Goal: Transaction & Acquisition: Purchase product/service

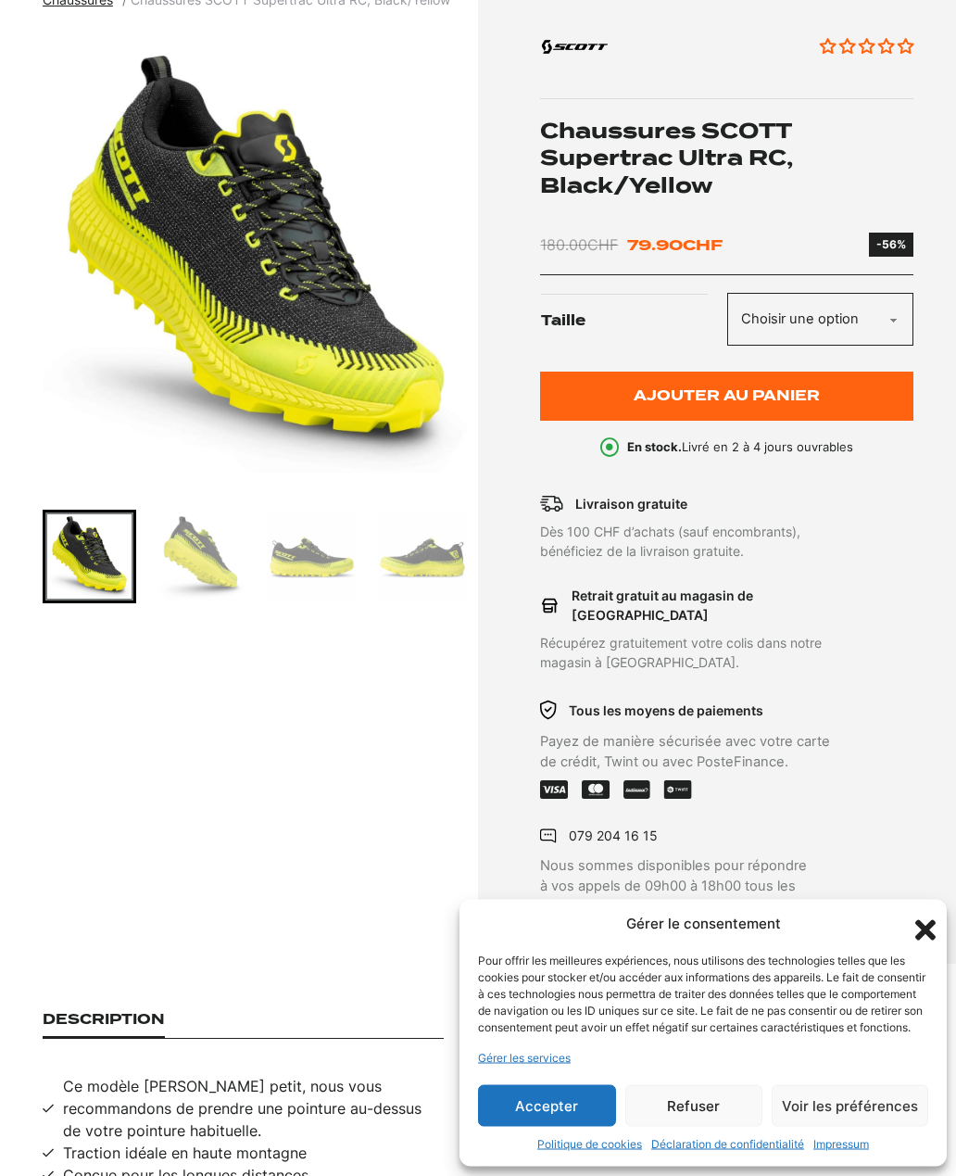
scroll to position [243, 0]
click at [907, 986] on div "Gérer le consentement Pour offrir les meilleures expériences, nous utilisons de…" at bounding box center [703, 1034] width 487 height 268
click at [914, 946] on icon "Fermer la boîte de dialogue" at bounding box center [926, 931] width 32 height 32
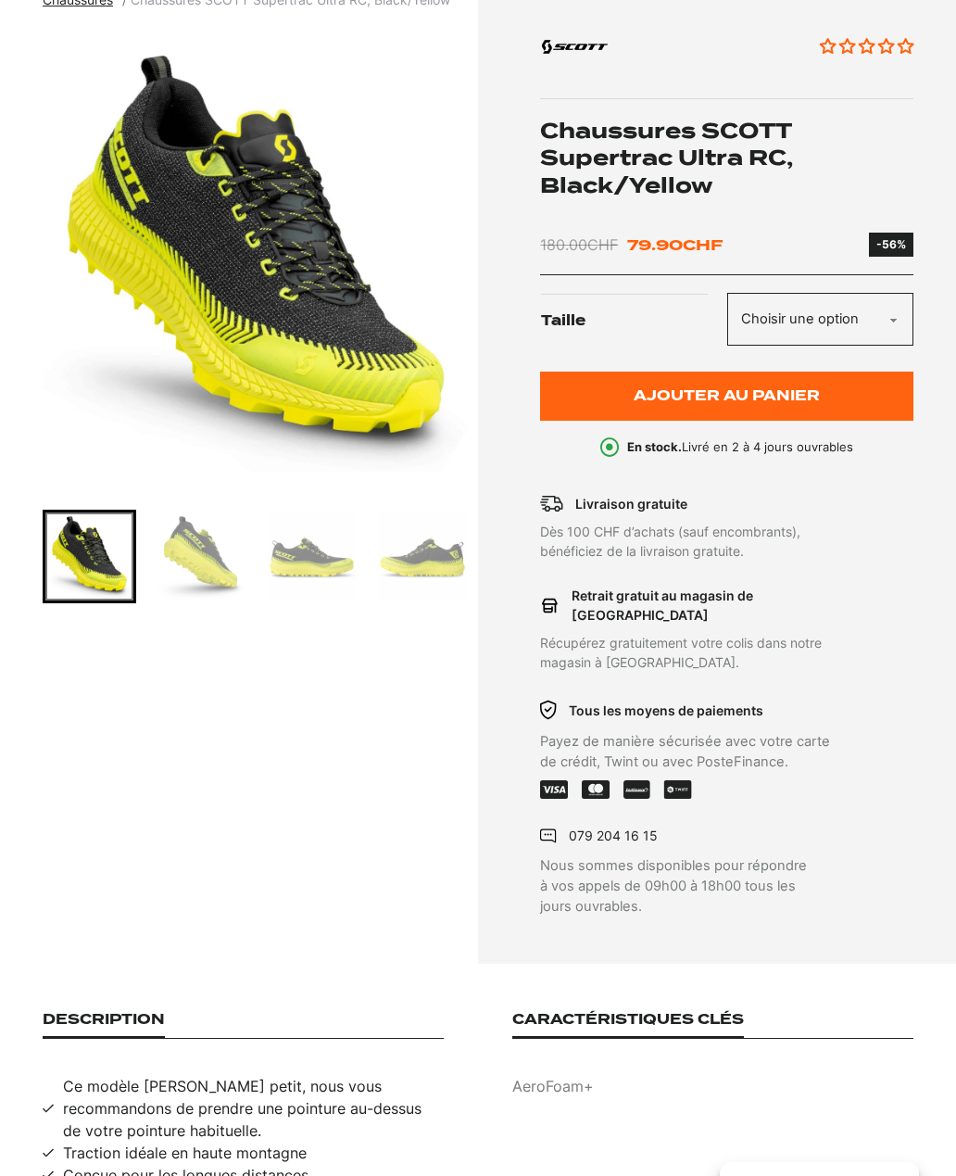
click at [896, 318] on select "Choisir une option 40 42.5 44.5 45 45.5" at bounding box center [820, 319] width 186 height 53
click at [326, 329] on img "1 of 6" at bounding box center [256, 259] width 427 height 463
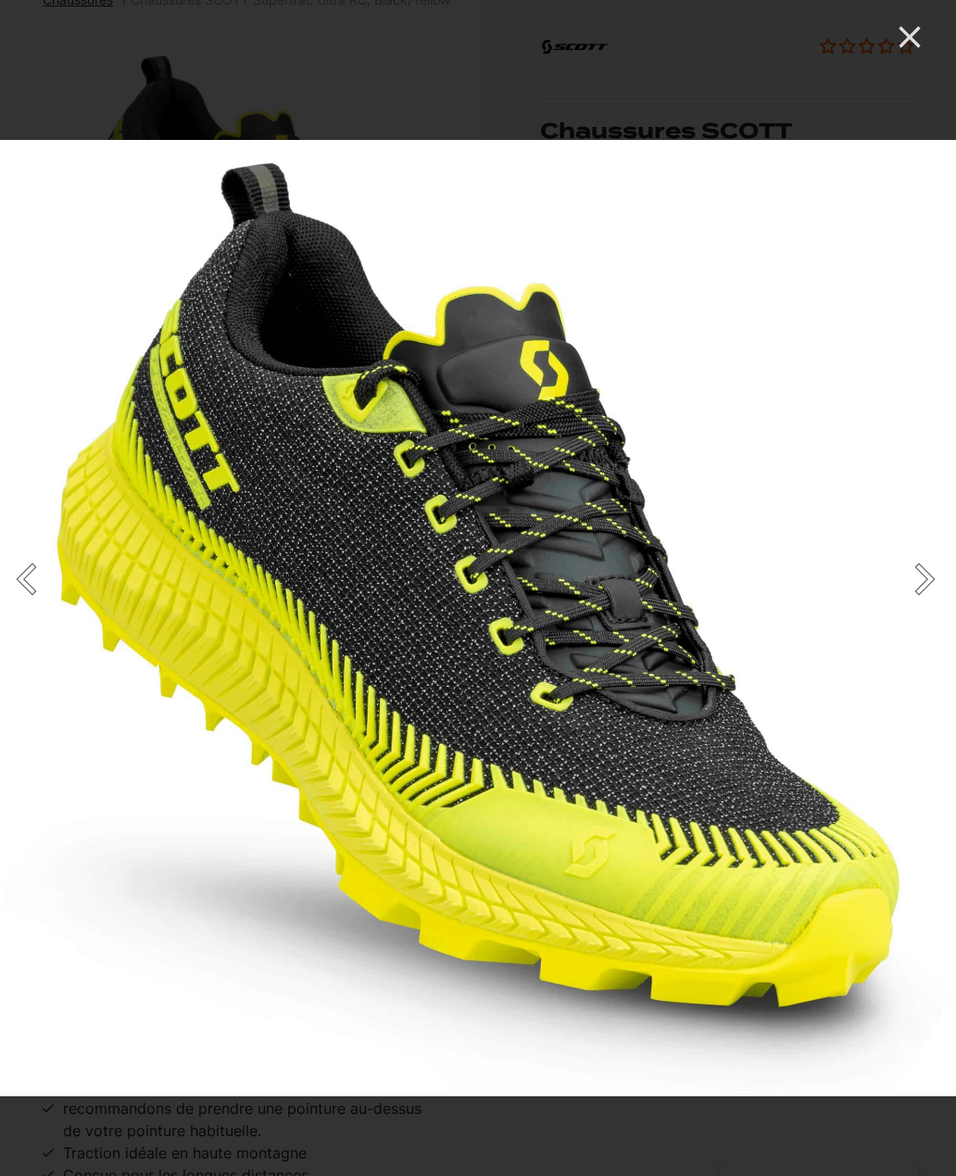
click at [922, 609] on button "Next" at bounding box center [921, 579] width 69 height 93
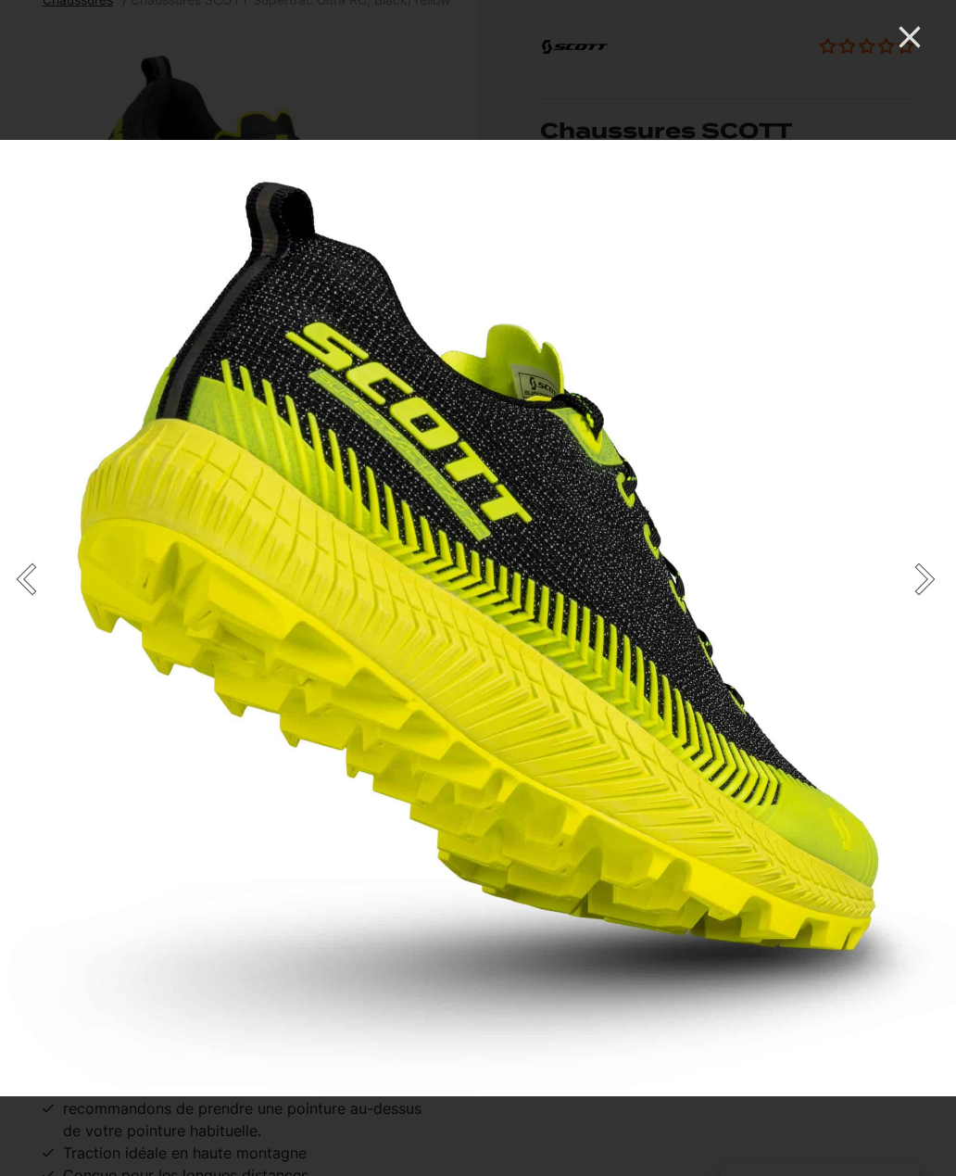
click at [914, 607] on button "Next" at bounding box center [921, 579] width 69 height 93
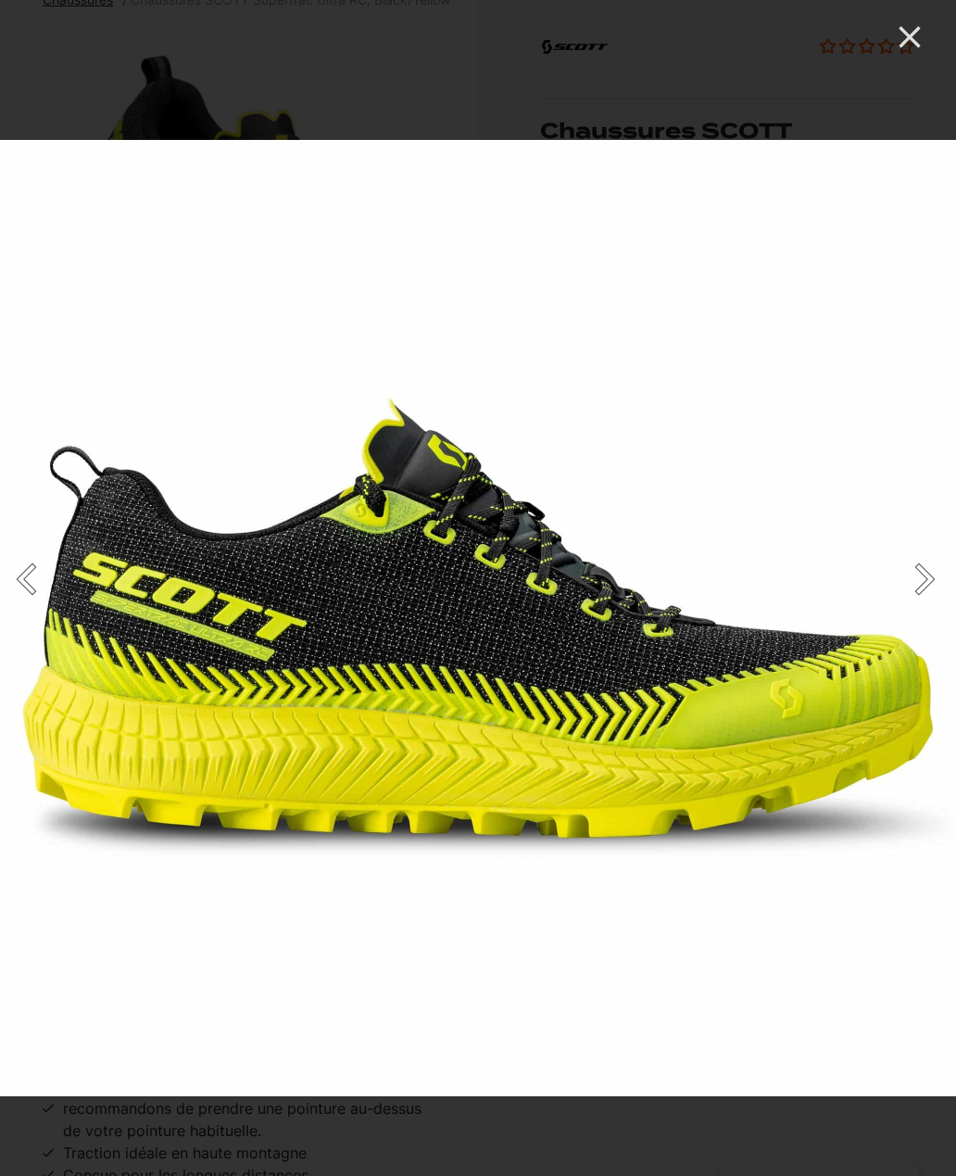
click at [915, 608] on button "Next" at bounding box center [921, 579] width 69 height 93
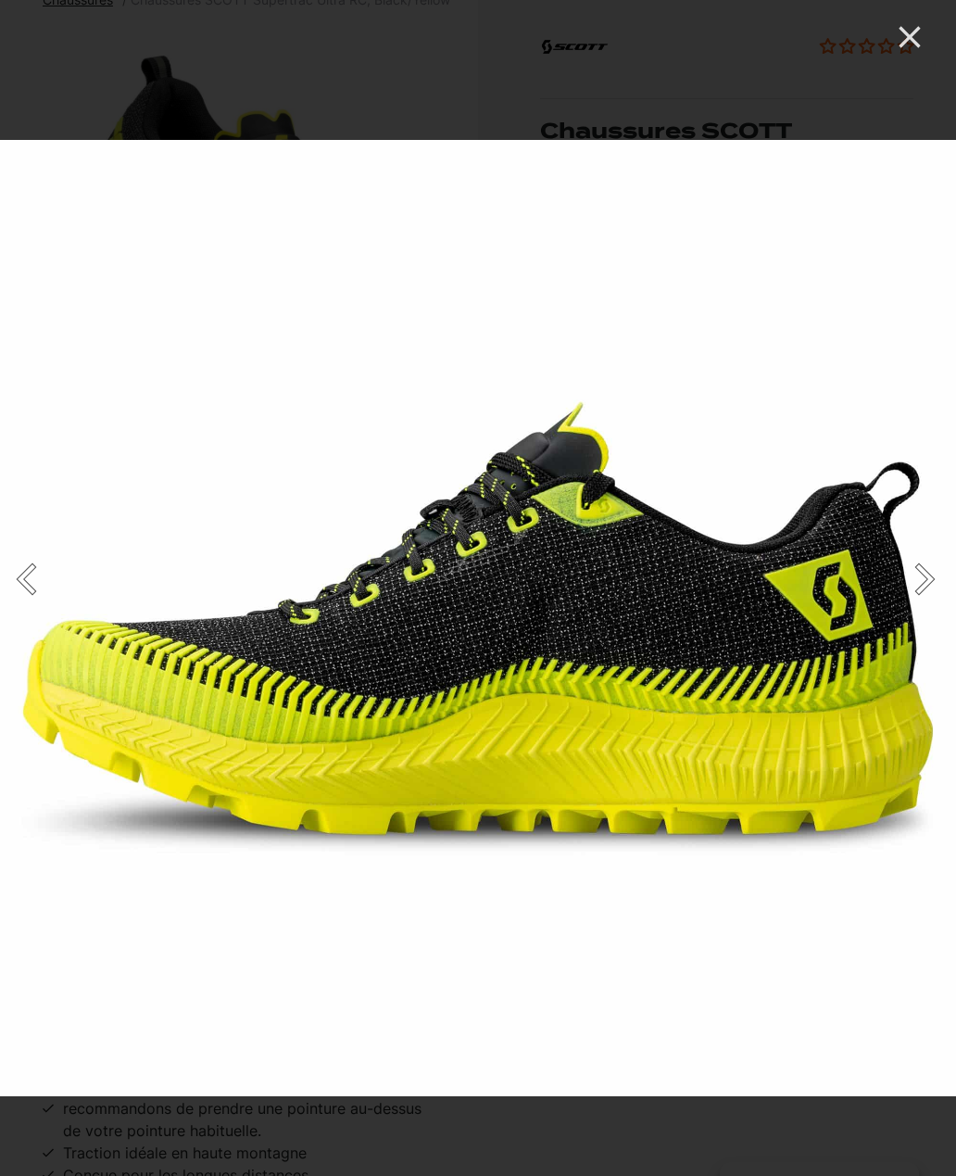
click at [923, 606] on button "Next" at bounding box center [921, 579] width 69 height 93
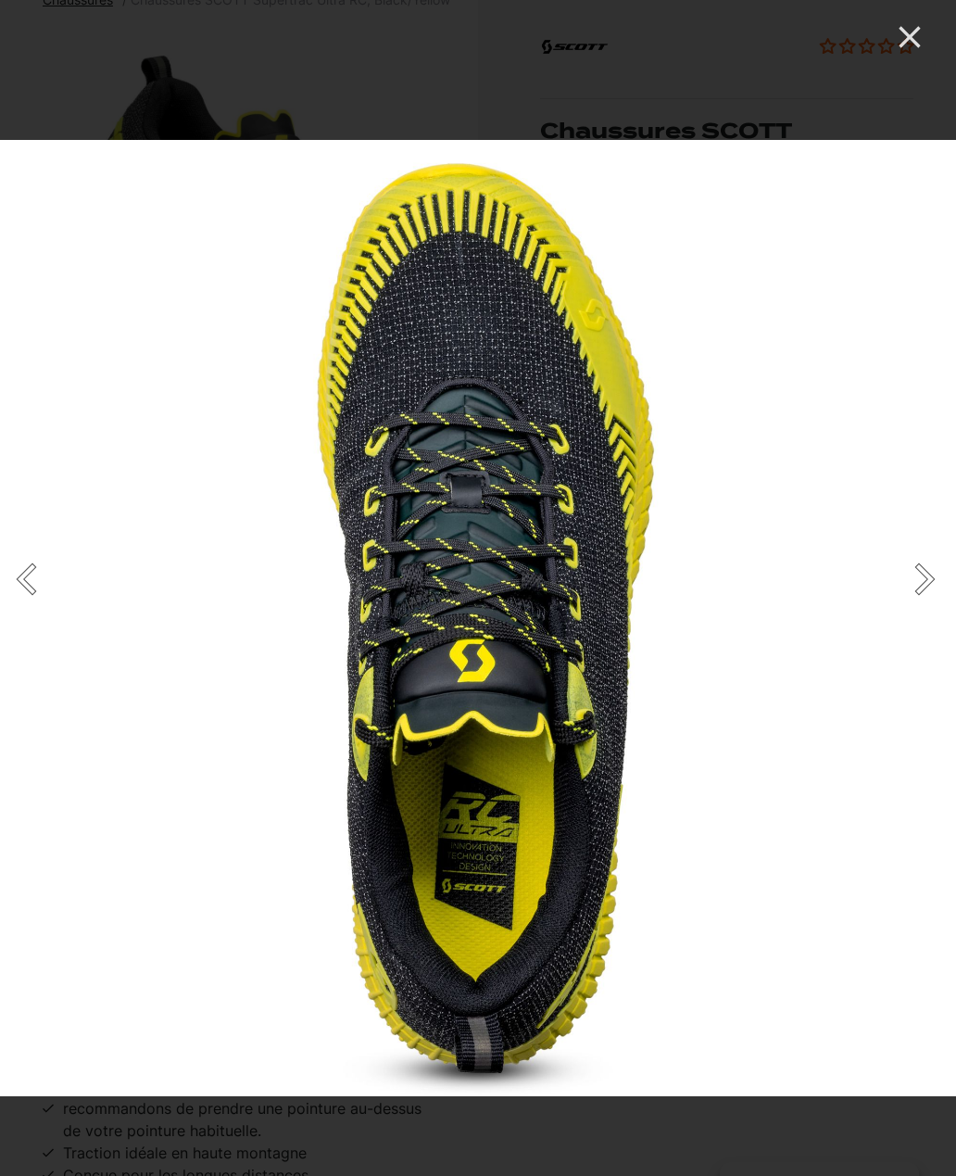
click at [924, 602] on button "Next" at bounding box center [921, 579] width 69 height 93
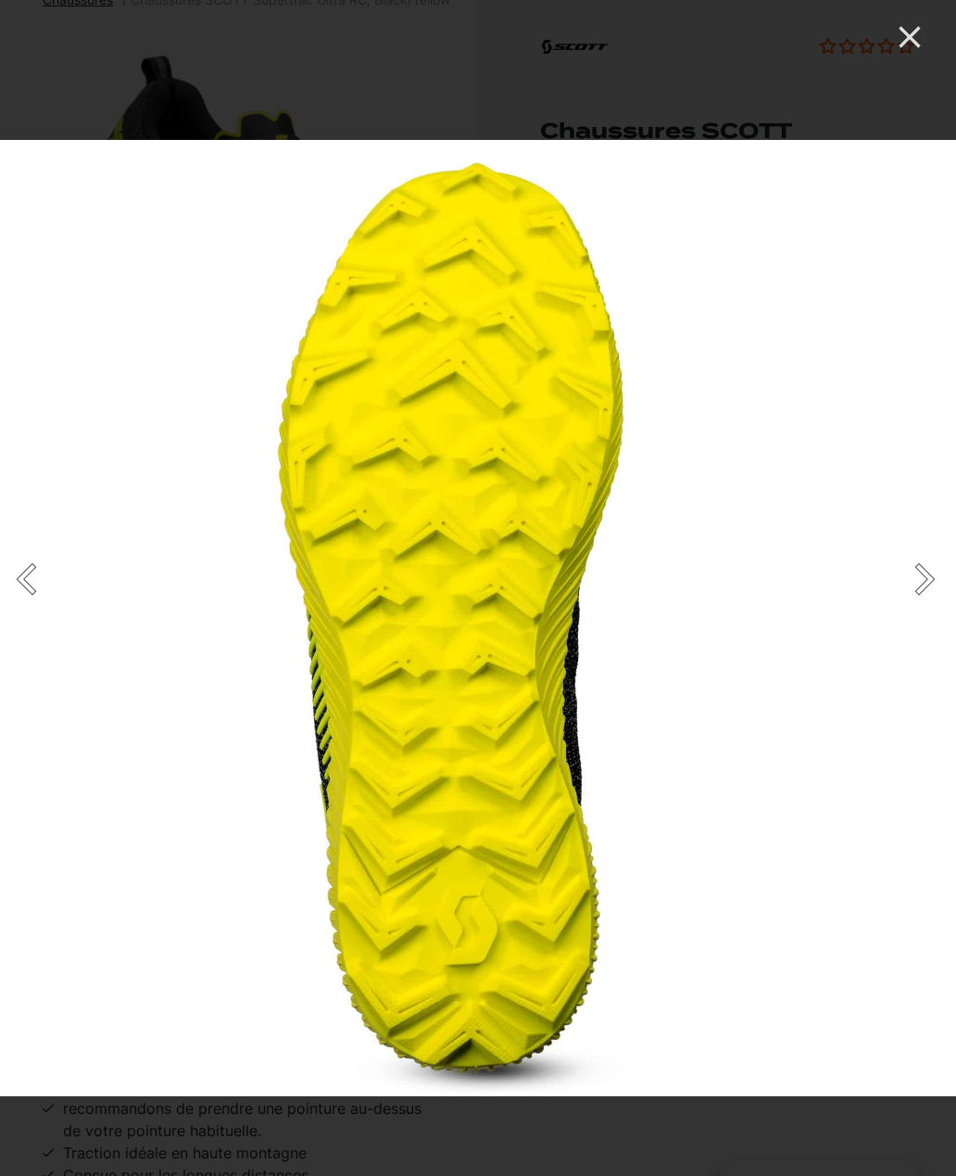
click at [924, 602] on button "Next" at bounding box center [921, 579] width 69 height 93
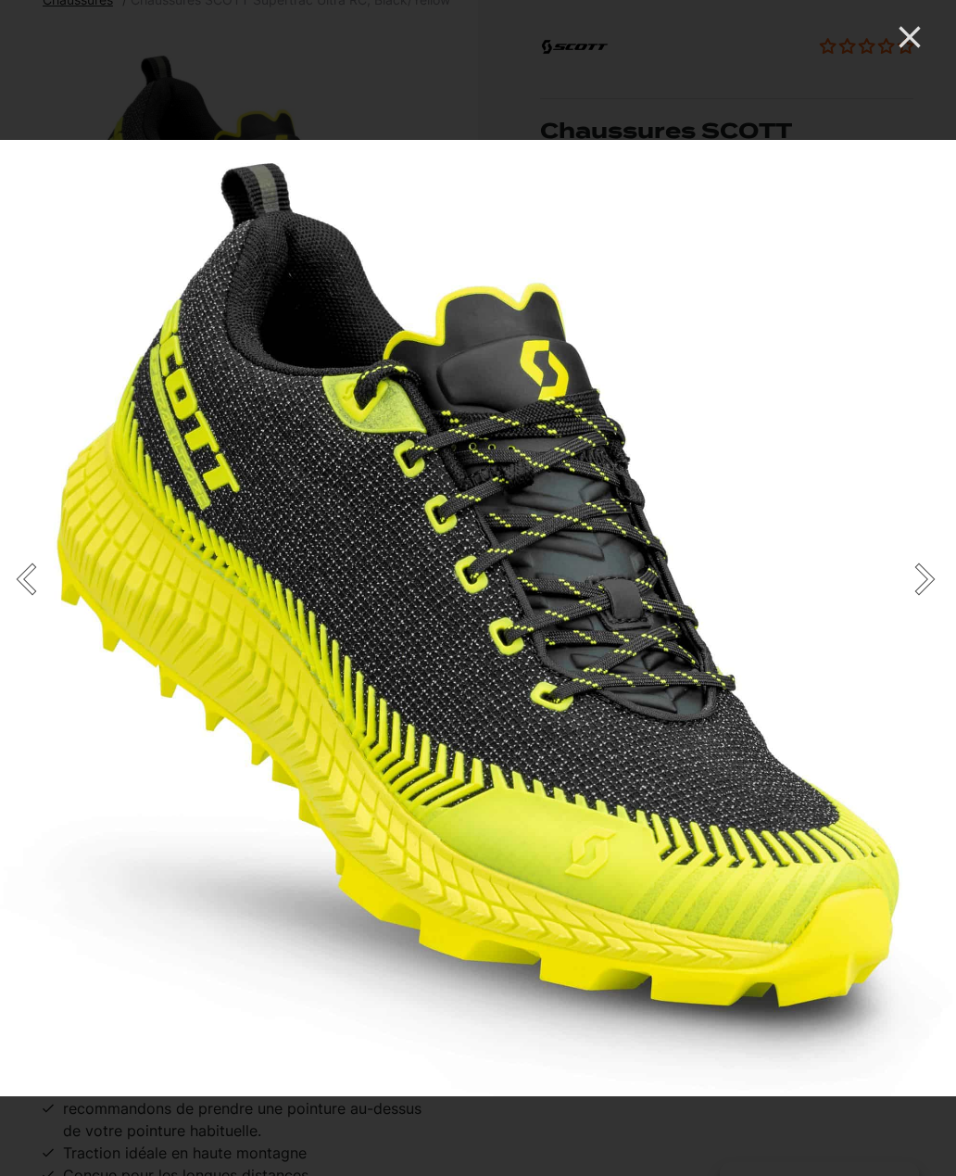
click at [921, 608] on button "Next" at bounding box center [921, 579] width 69 height 93
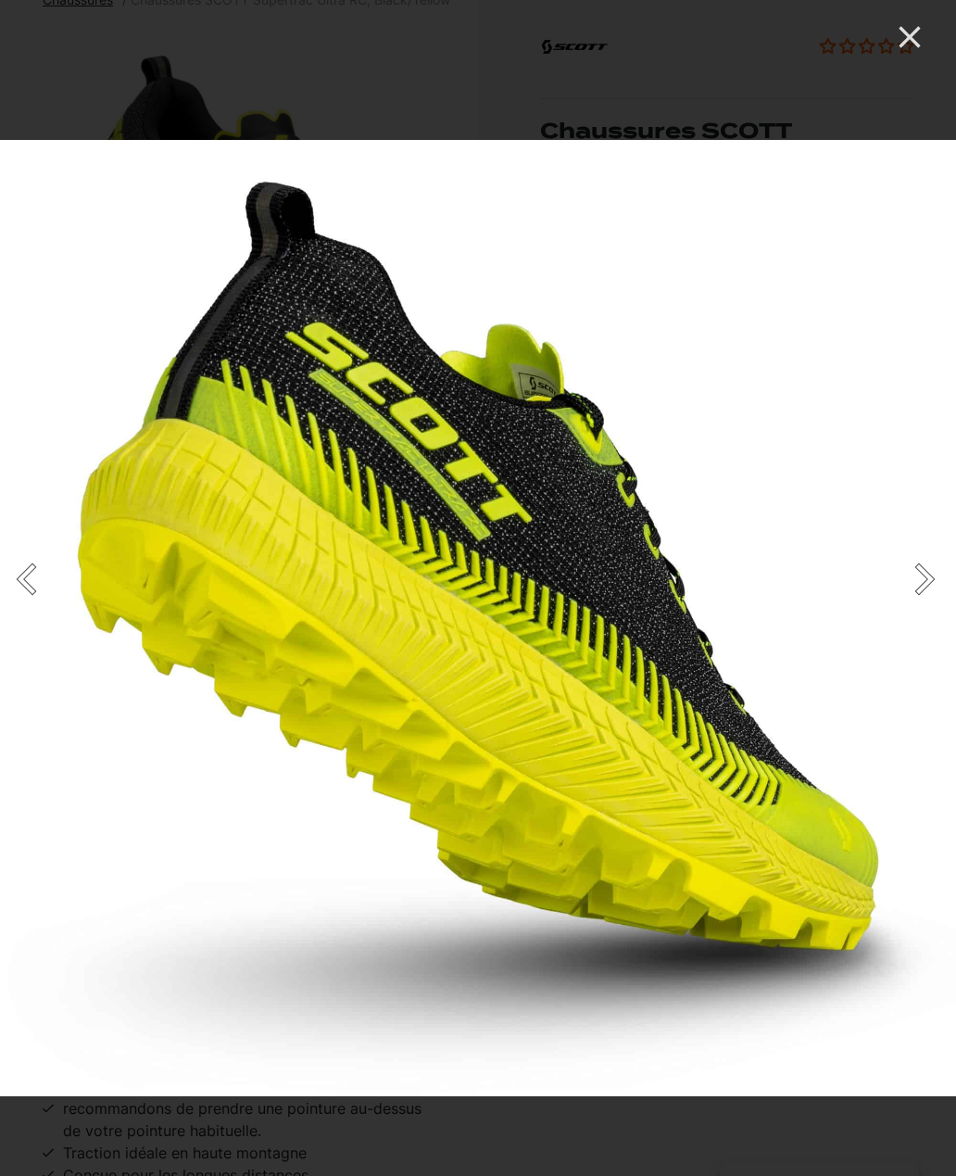
click at [914, 604] on button "Next" at bounding box center [921, 579] width 69 height 93
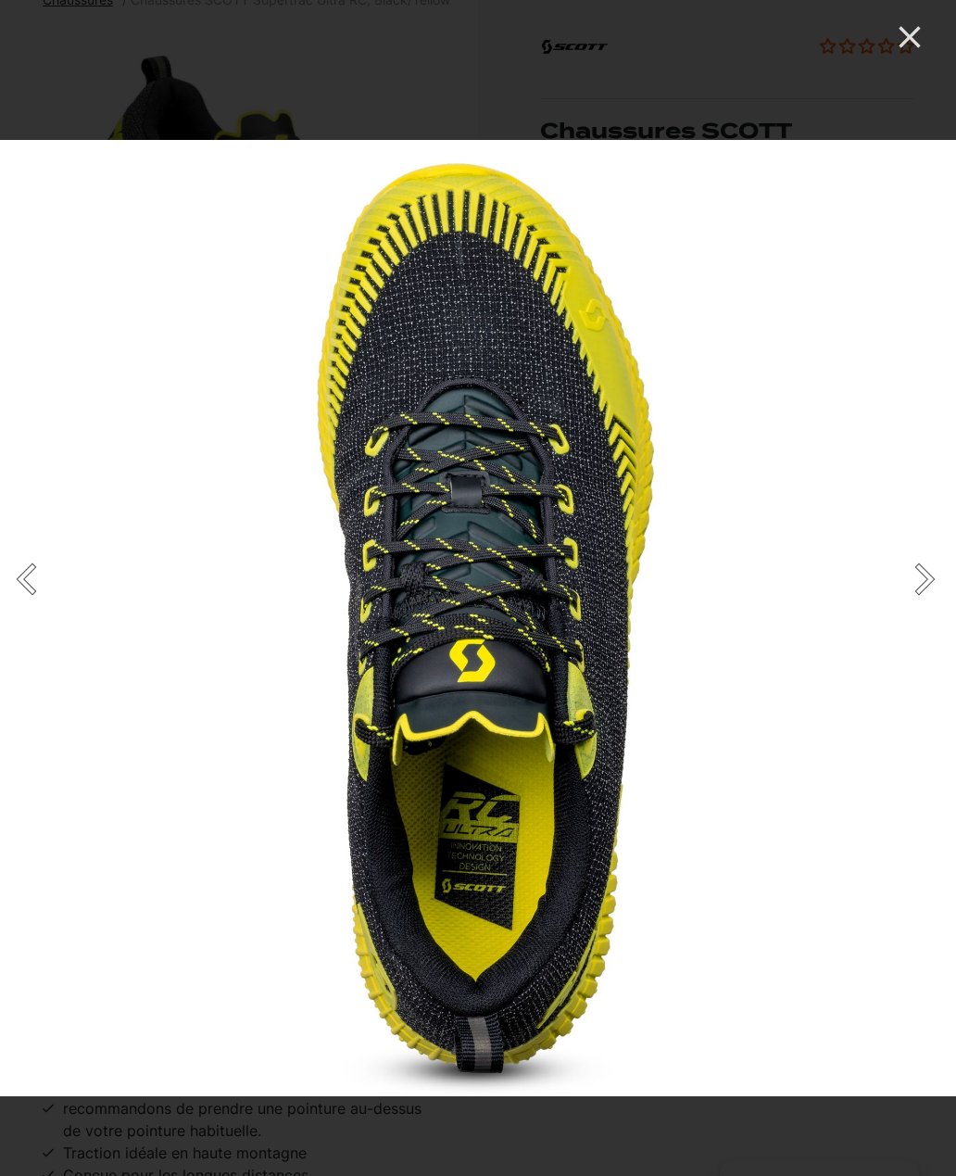
click at [913, 606] on button "Next" at bounding box center [921, 579] width 69 height 93
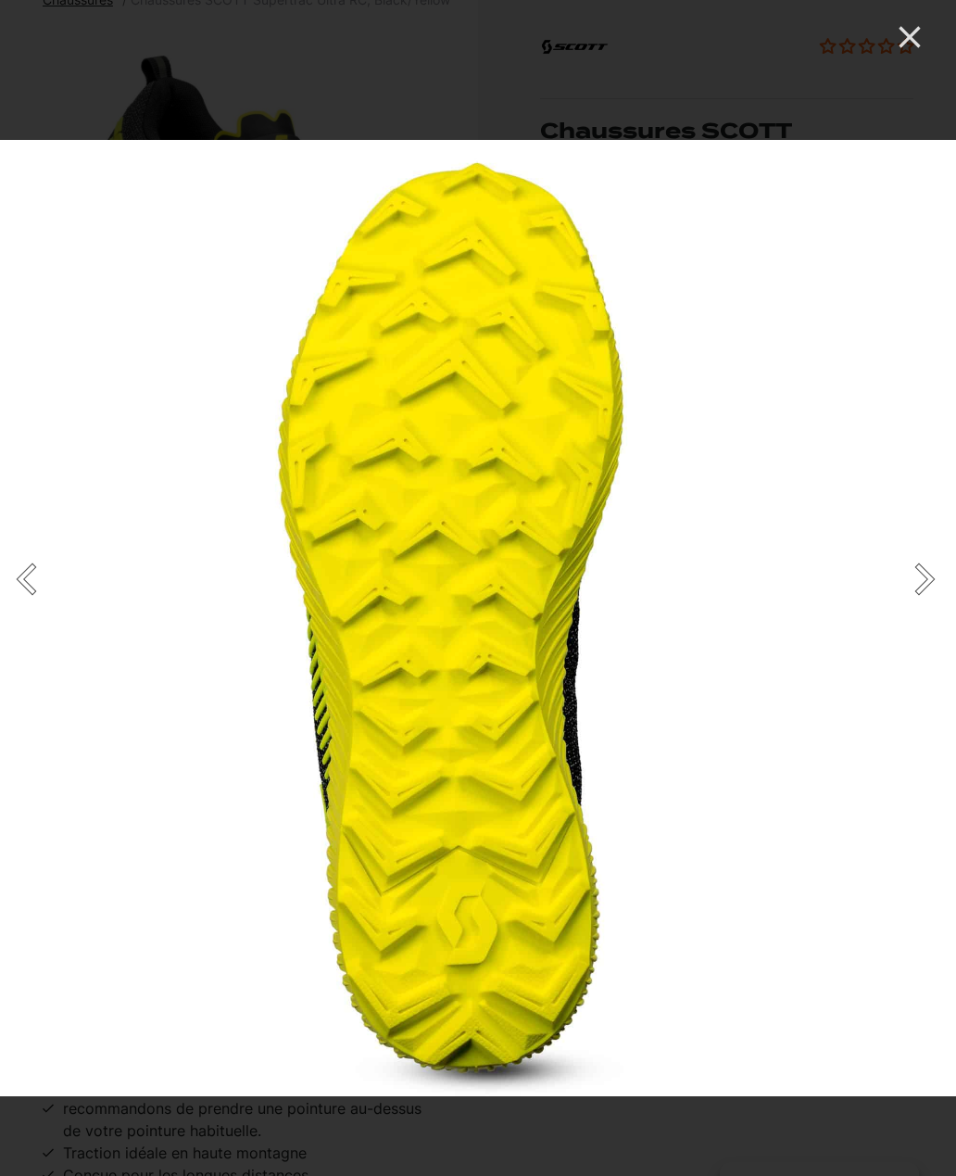
click at [922, 602] on button "Next" at bounding box center [921, 579] width 69 height 93
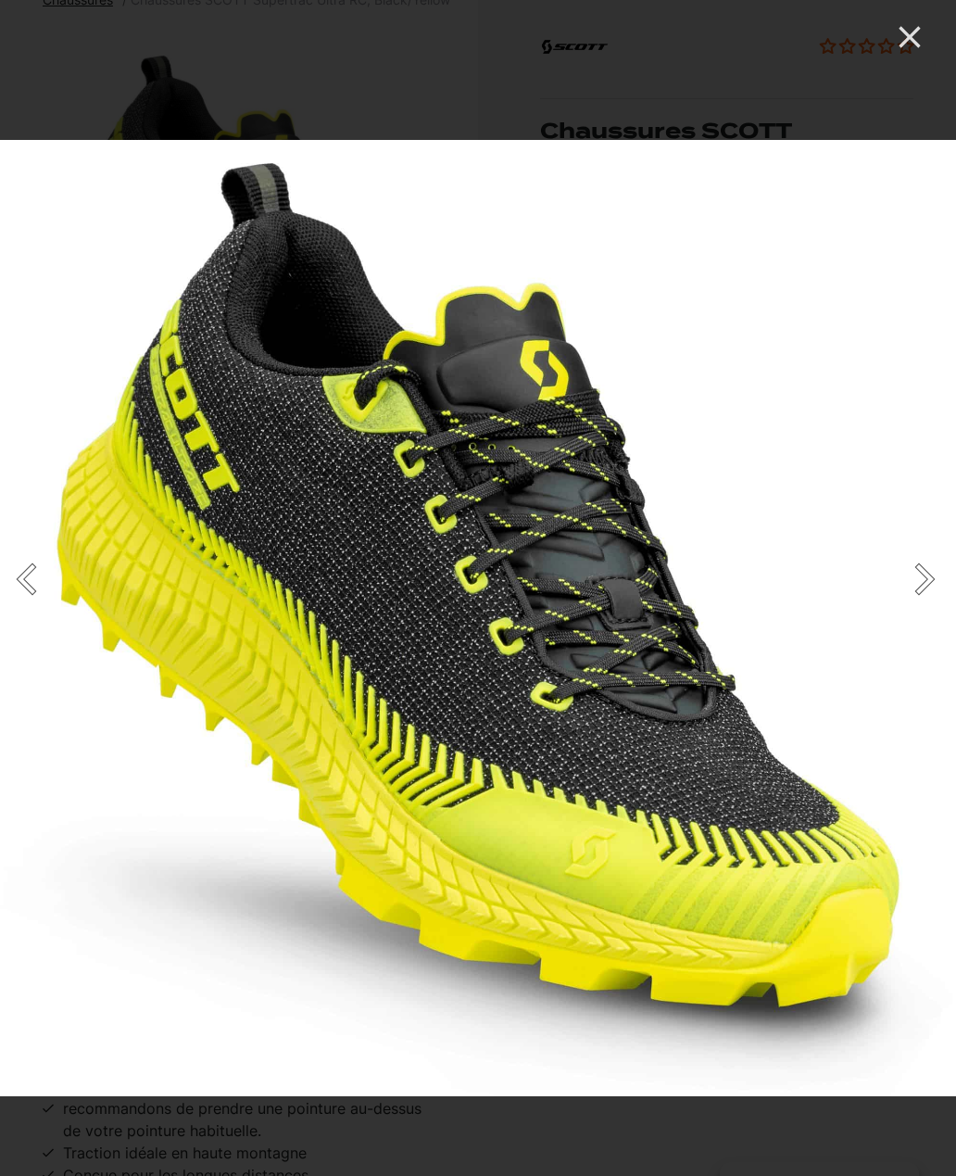
click at [915, 603] on button "Next" at bounding box center [921, 579] width 69 height 93
click at [917, 602] on button "Next" at bounding box center [921, 579] width 69 height 93
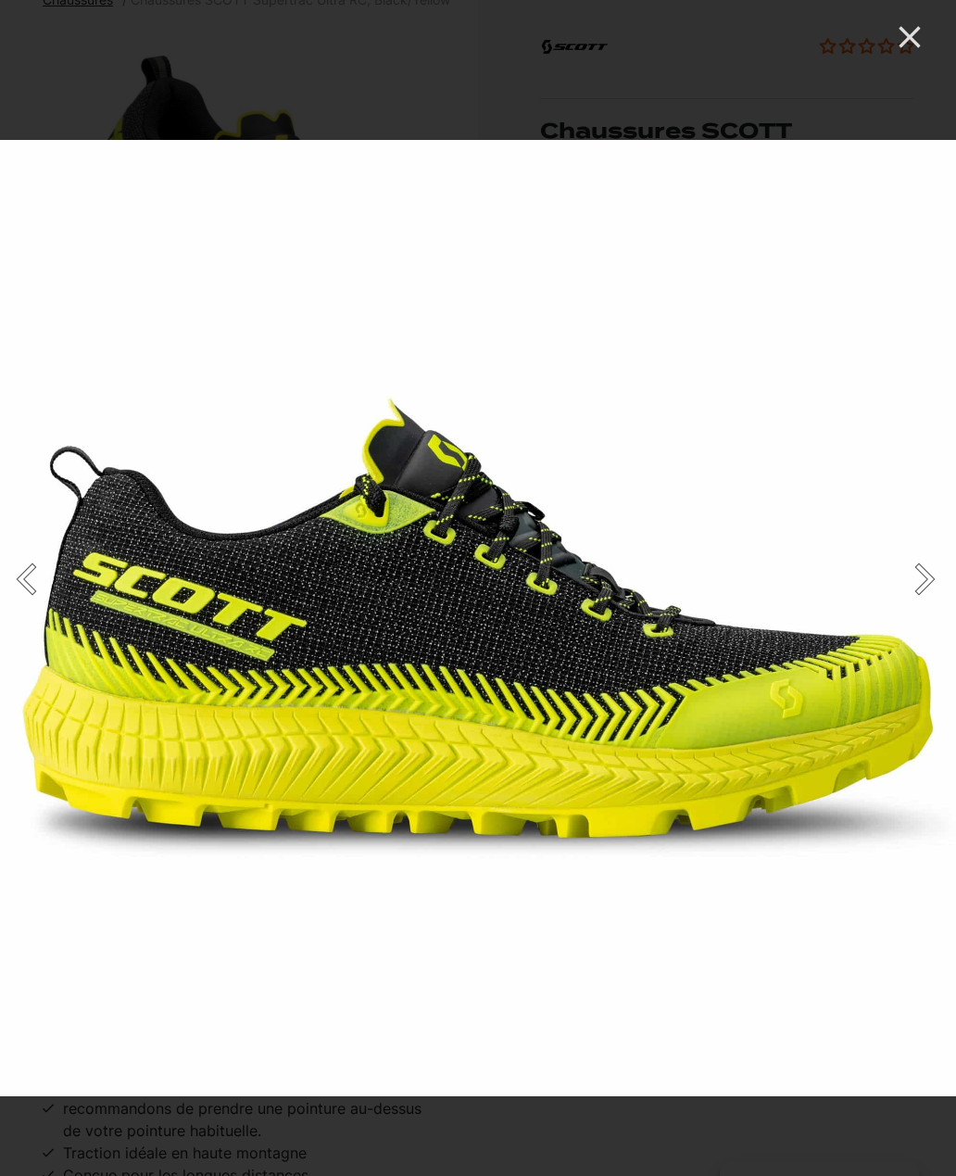
click at [917, 602] on button "Next" at bounding box center [921, 579] width 69 height 93
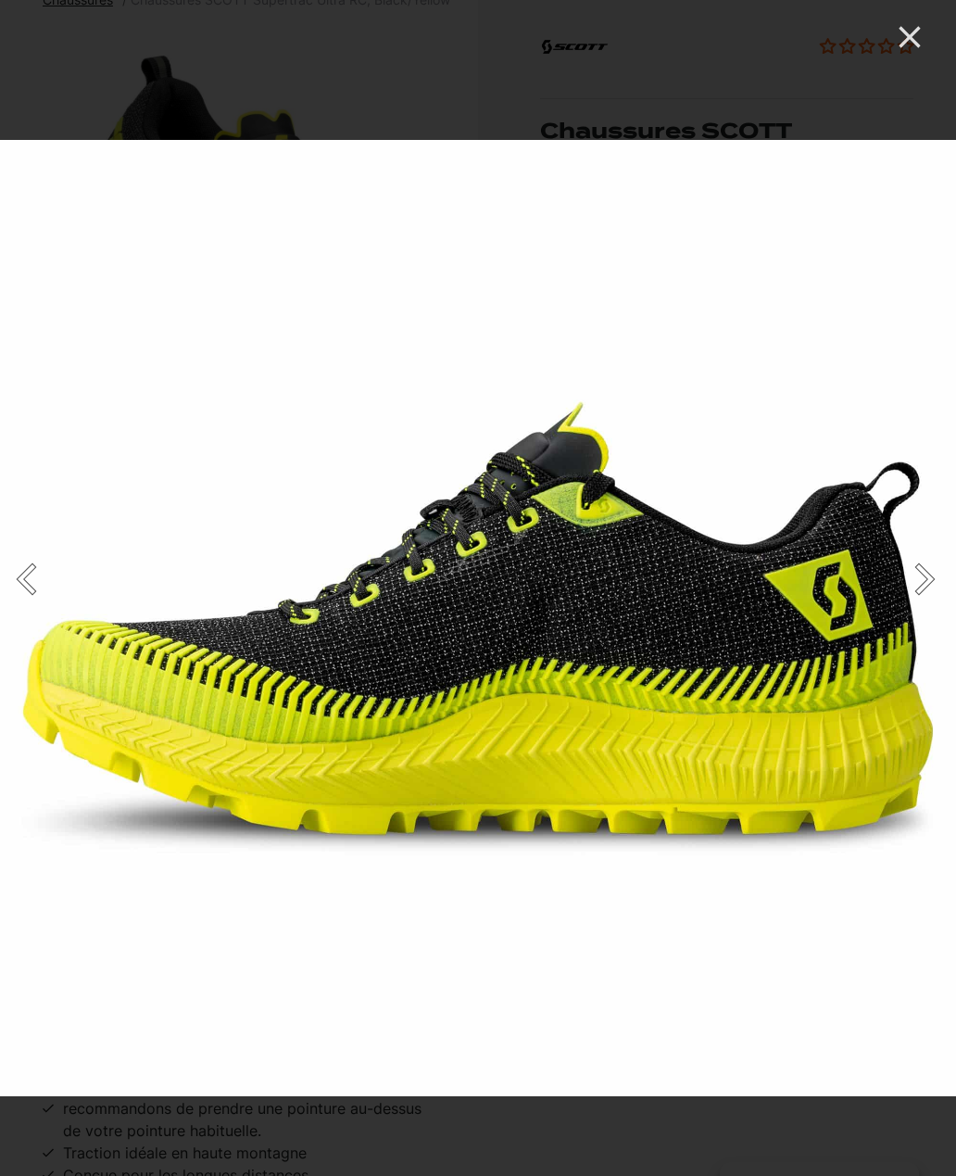
click at [915, 603] on button "Next" at bounding box center [921, 579] width 69 height 93
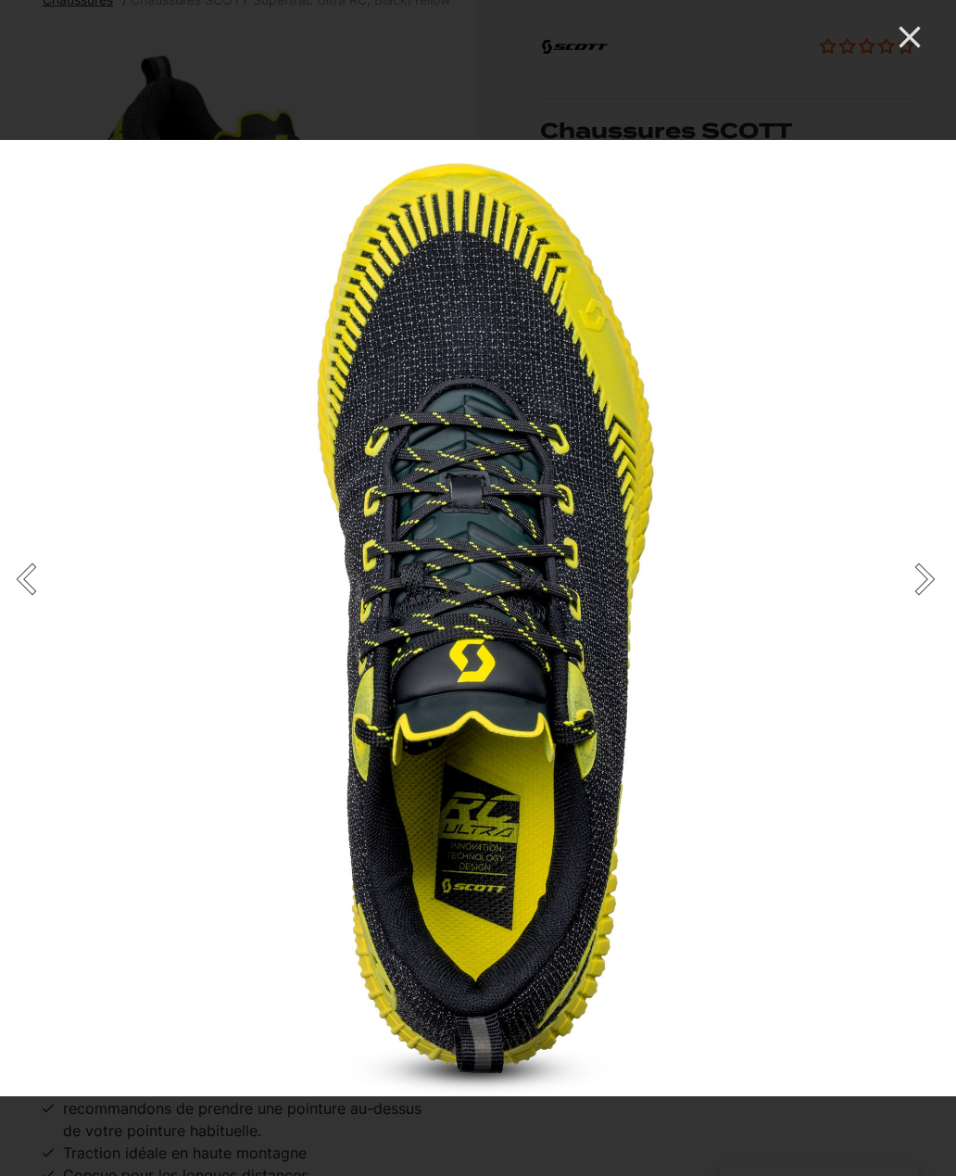
click at [920, 606] on button "Next" at bounding box center [921, 579] width 69 height 93
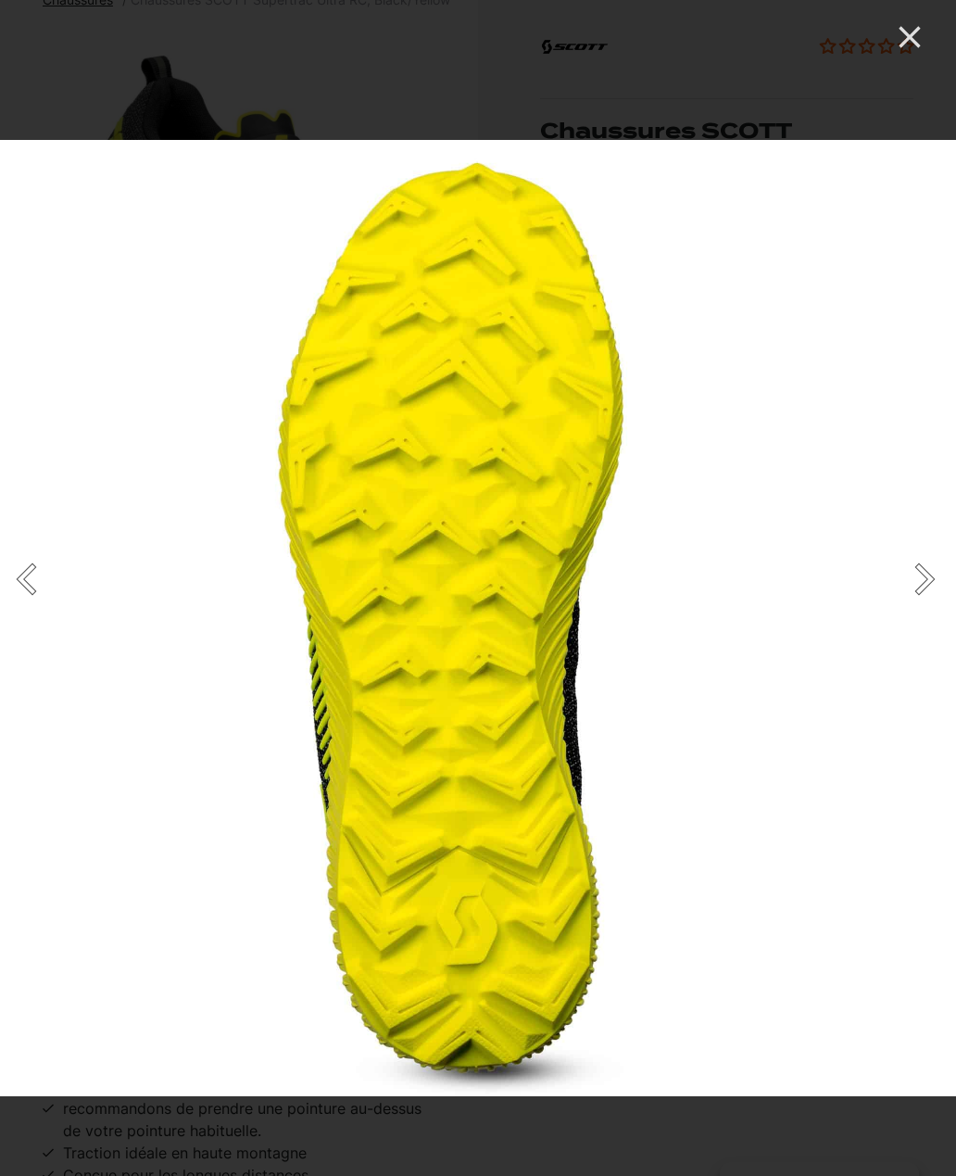
click at [914, 41] on icon "Close" at bounding box center [909, 36] width 21 height 21
